Goal: Transaction & Acquisition: Book appointment/travel/reservation

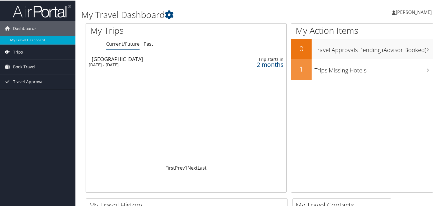
click at [36, 55] on link "Trips" at bounding box center [37, 51] width 75 height 15
click at [30, 92] on span "Book Travel" at bounding box center [24, 92] width 22 height 15
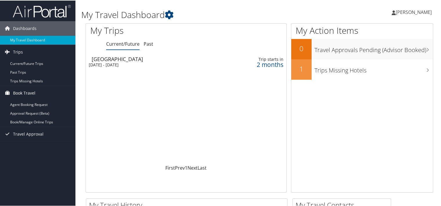
click at [27, 93] on span "Book Travel" at bounding box center [24, 92] width 22 height 15
click at [33, 123] on link "Book/Manage Online Trips" at bounding box center [37, 121] width 75 height 9
